Goal: Transaction & Acquisition: Purchase product/service

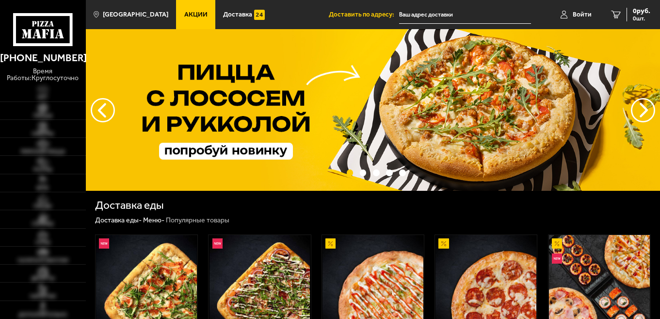
type input "[STREET_ADDRESS]"
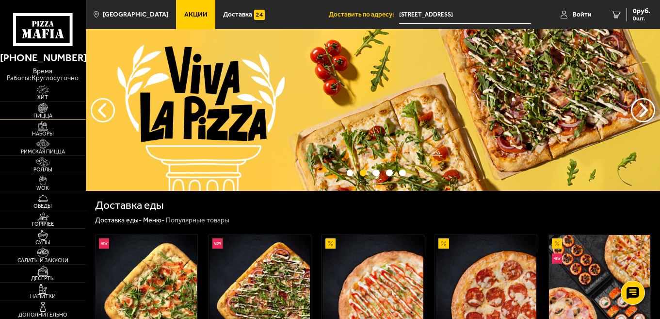
click at [48, 111] on img at bounding box center [43, 108] width 26 height 10
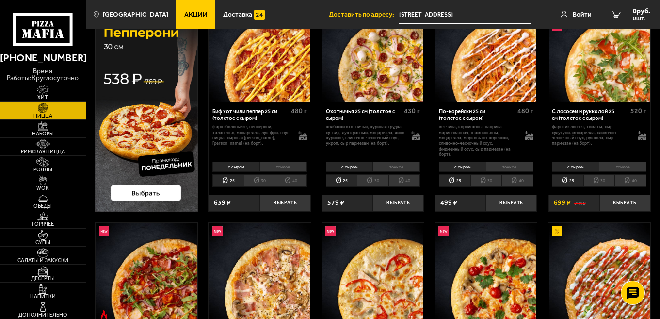
scroll to position [75, 0]
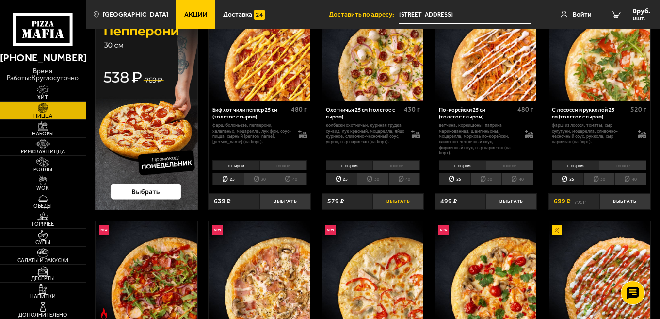
click at [394, 201] on button "Выбрать" at bounding box center [398, 201] width 51 height 17
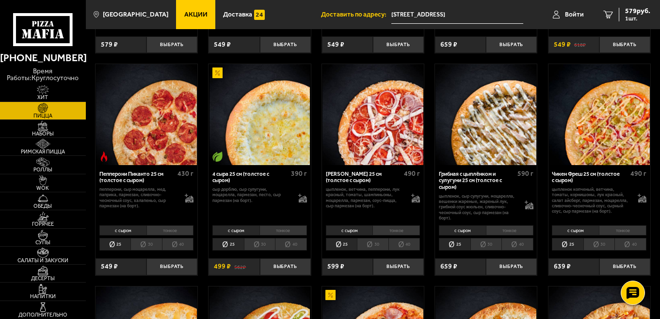
scroll to position [450, 0]
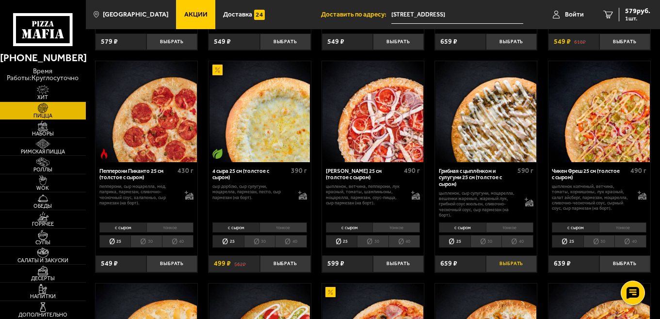
click at [498, 265] on button "Выбрать" at bounding box center [511, 263] width 51 height 17
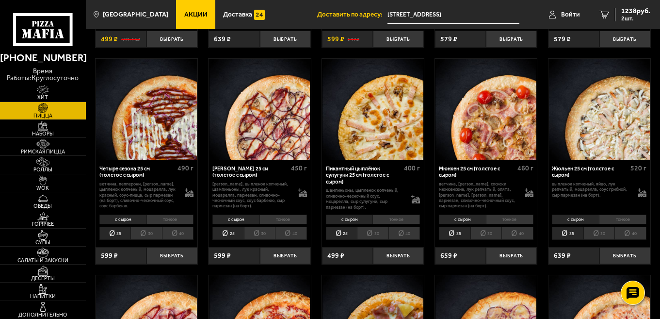
scroll to position [1108, 0]
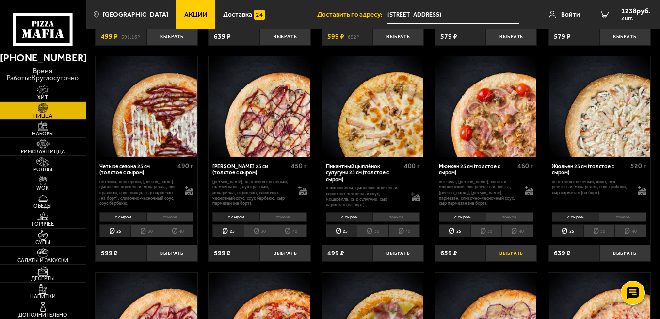
click at [506, 258] on button "Выбрать" at bounding box center [511, 253] width 51 height 17
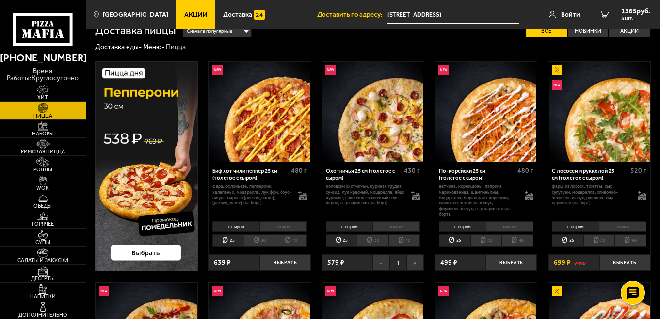
scroll to position [15, 0]
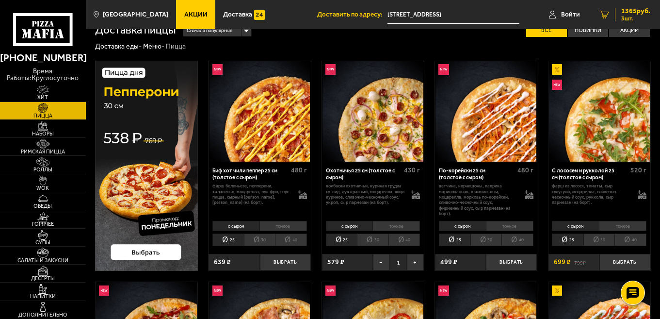
click at [635, 16] on span "3 шт." at bounding box center [636, 19] width 29 height 6
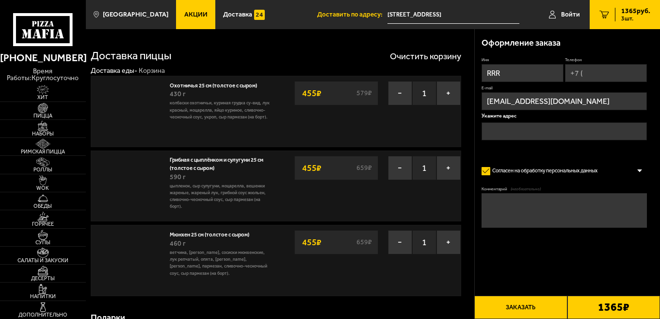
type input "[STREET_ADDRESS]"
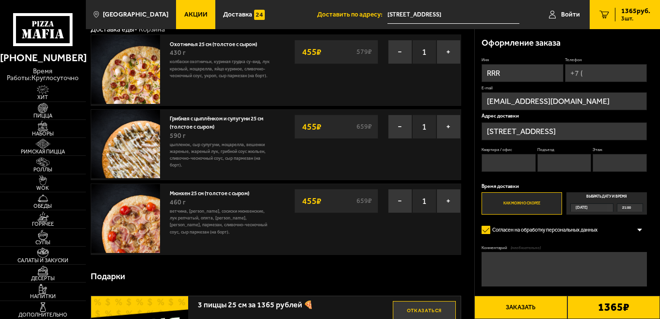
scroll to position [43, 0]
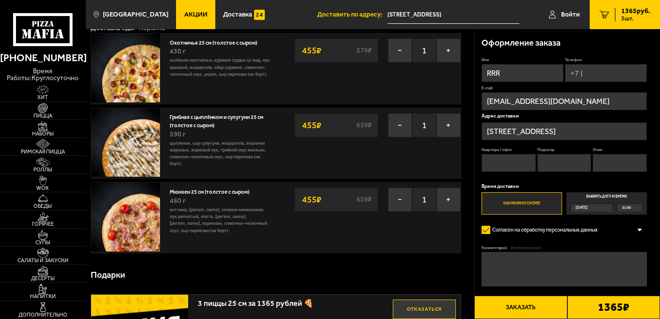
click at [507, 167] on input "Квартира / офис" at bounding box center [509, 163] width 54 height 18
type input "101"
type input "4"
type input "3"
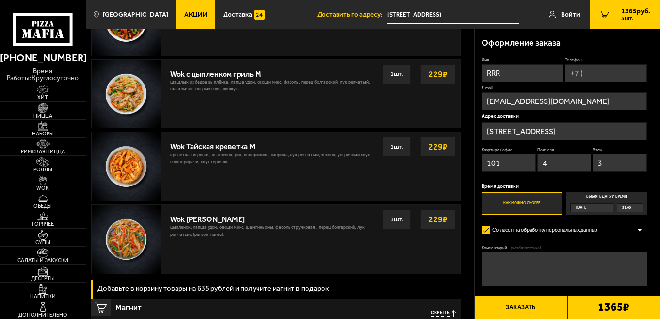
scroll to position [637, 0]
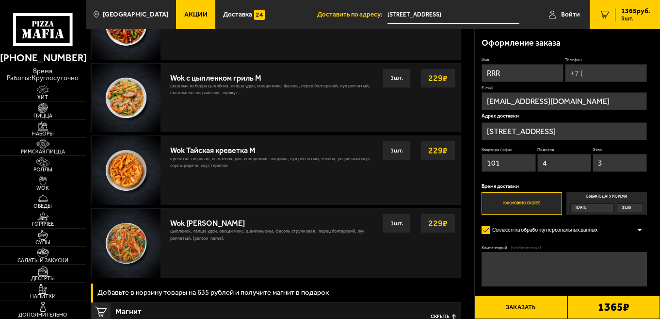
click at [514, 309] on button "Заказать" at bounding box center [521, 306] width 93 height 23
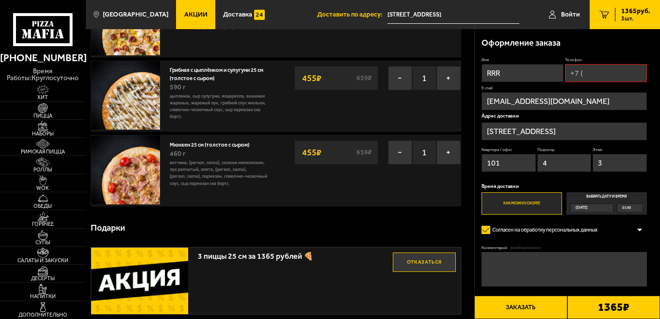
scroll to position [82, 0]
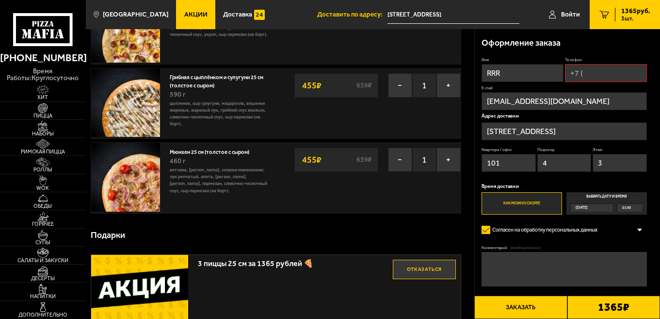
click at [592, 82] on input "Телефон" at bounding box center [606, 73] width 82 height 18
type input "[PHONE_NUMBER]"
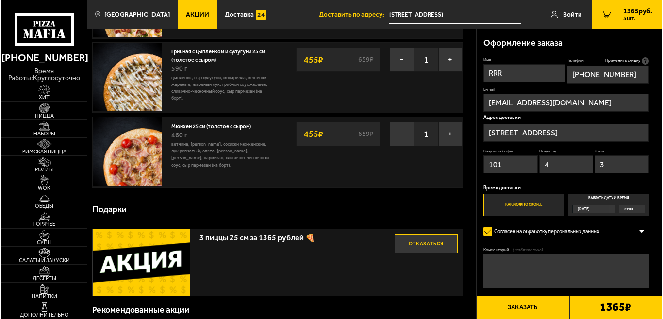
scroll to position [115, 0]
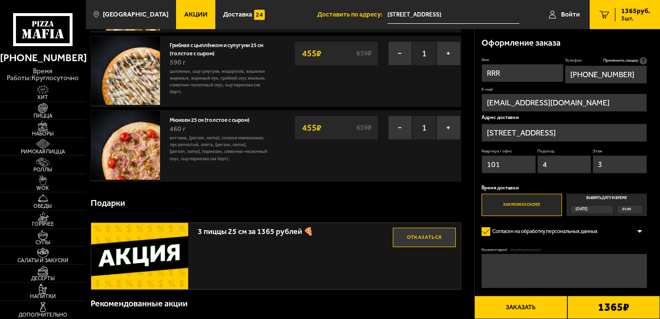
click at [521, 306] on button "Заказать" at bounding box center [521, 306] width 93 height 23
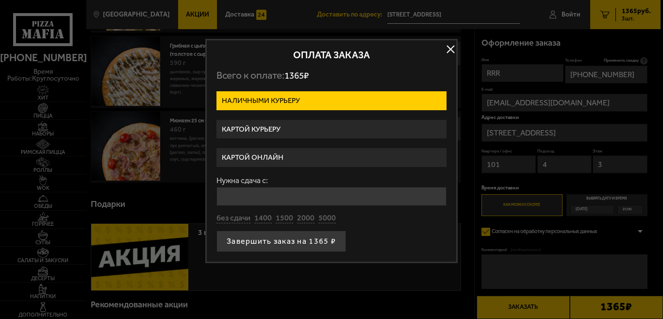
click at [355, 132] on label "Картой курьеру" at bounding box center [331, 129] width 230 height 19
click at [0, 0] on input "Картой курьеру" at bounding box center [0, 0] width 0 height 0
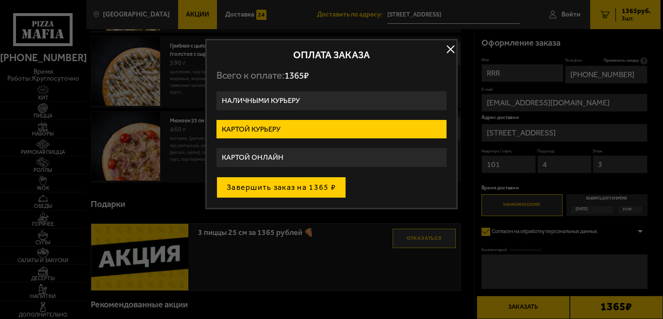
click at [318, 191] on button "Завершить заказ на 1365 ₽" at bounding box center [281, 187] width 130 height 21
